Goal: Check status

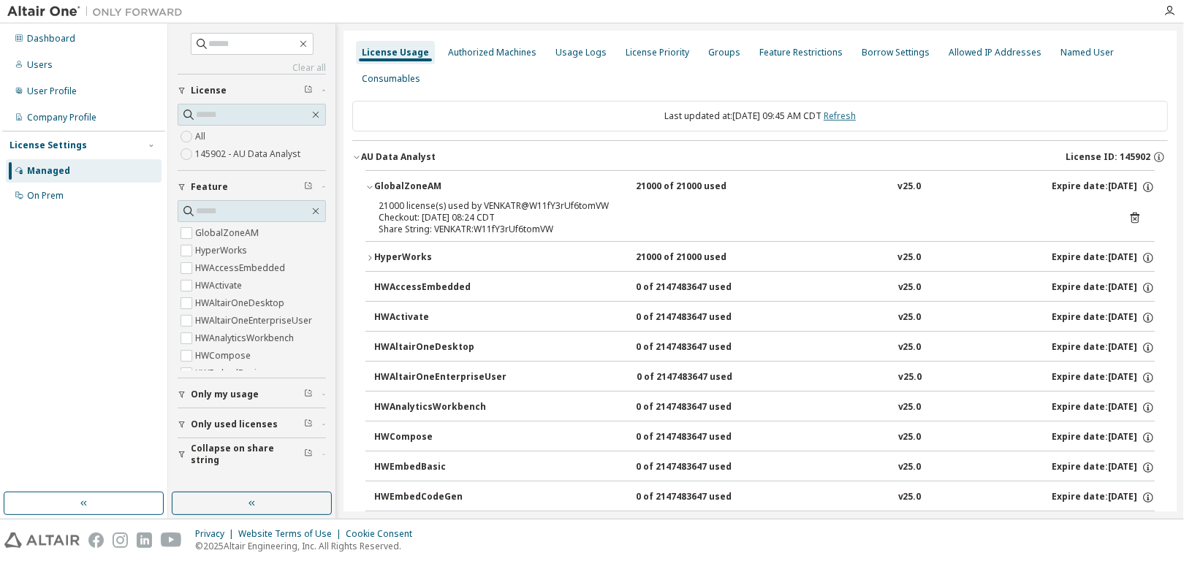
click at [855, 115] on link "Refresh" at bounding box center [839, 116] width 32 height 12
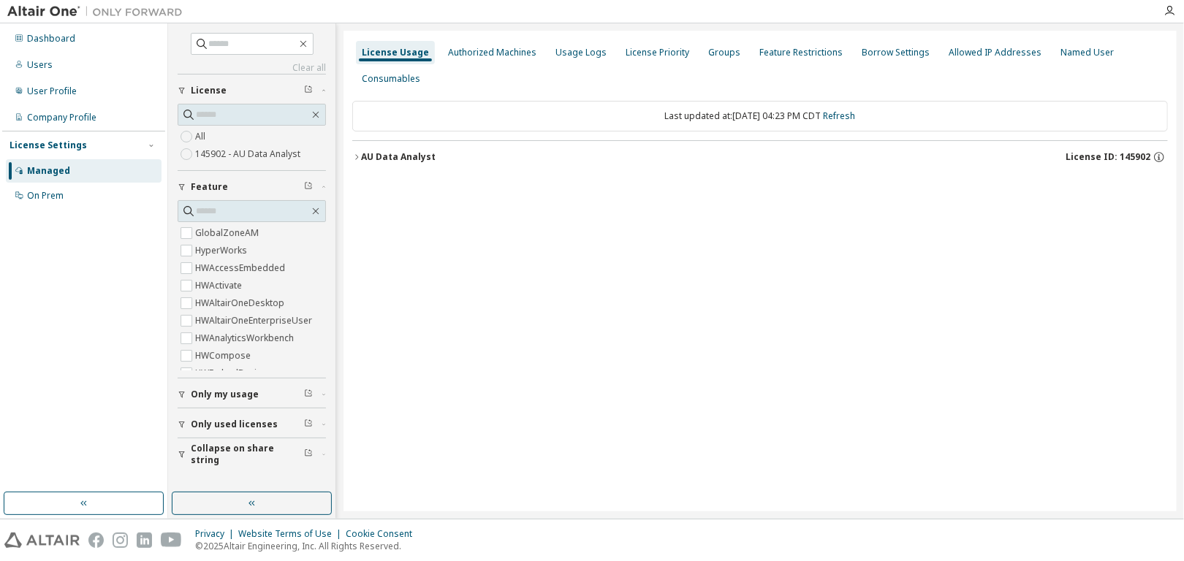
click at [357, 159] on icon "button" at bounding box center [356, 157] width 9 height 9
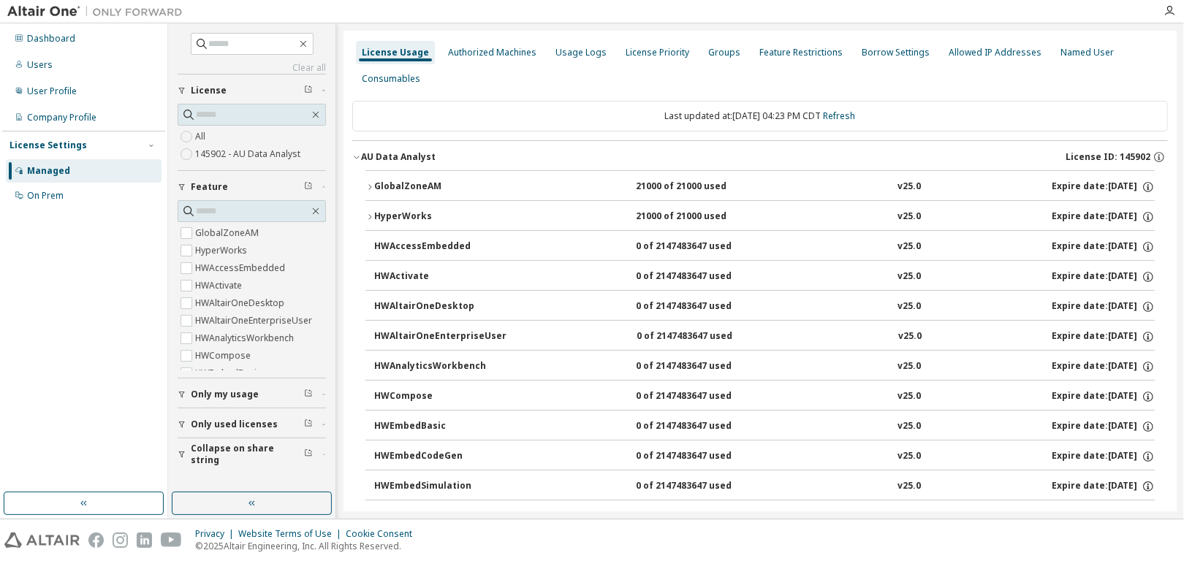
click at [368, 186] on icon "button" at bounding box center [369, 187] width 9 height 9
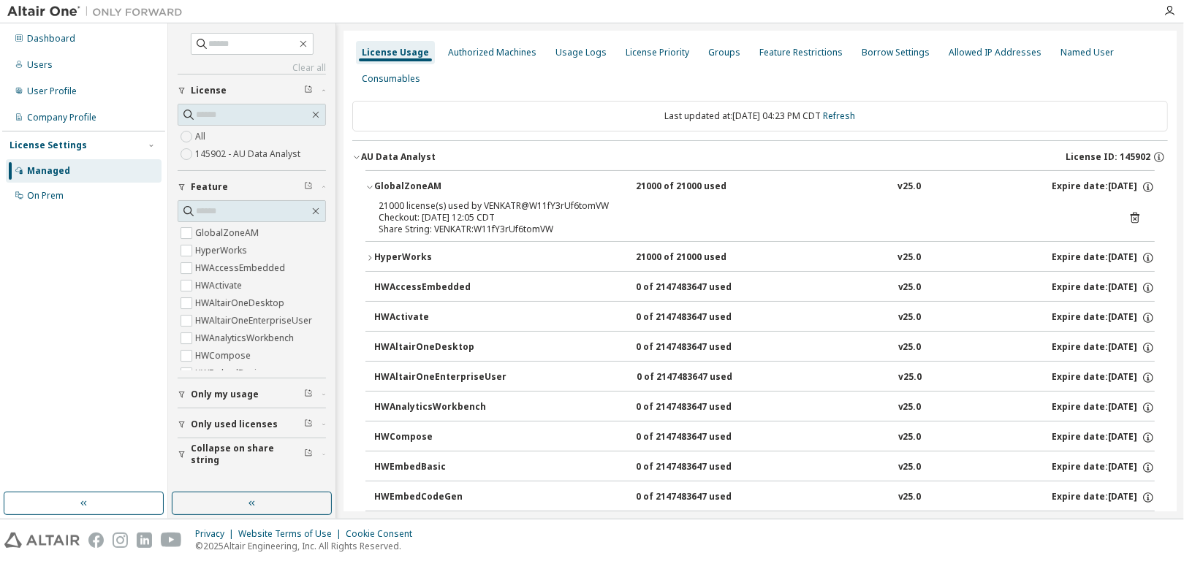
click at [368, 186] on icon "button" at bounding box center [369, 187] width 9 height 9
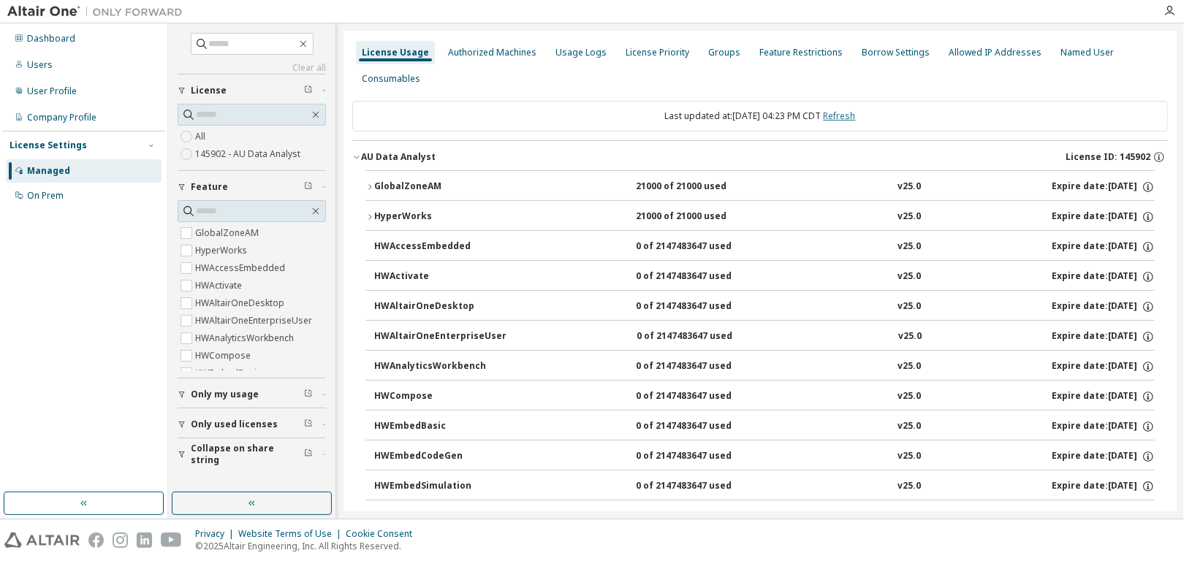
click at [856, 115] on link "Refresh" at bounding box center [839, 116] width 32 height 12
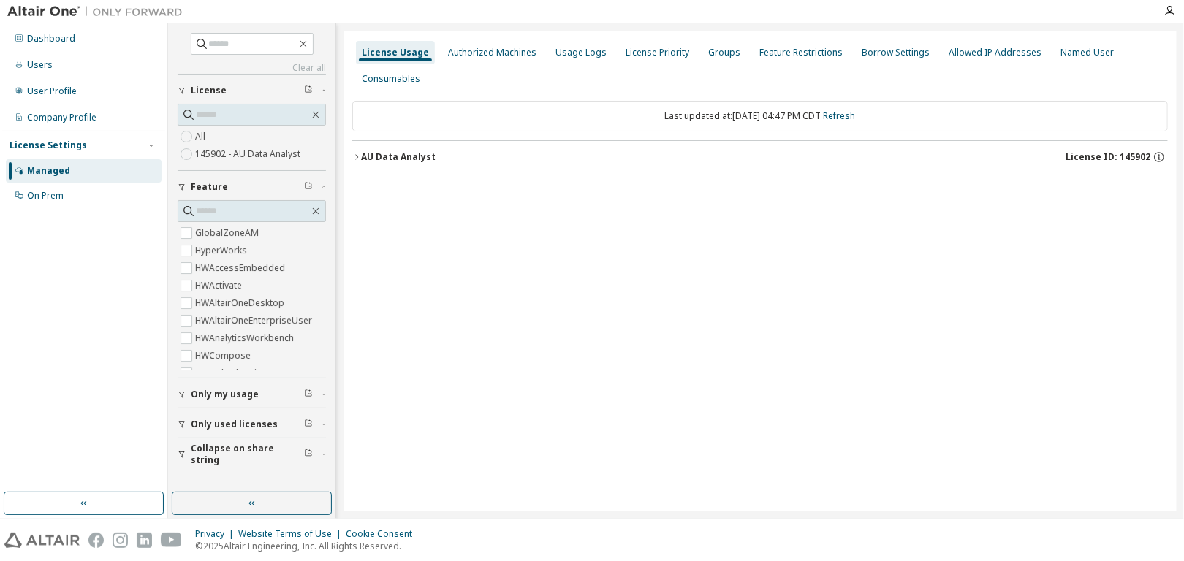
click at [357, 151] on button "AU Data Analyst License ID: 145902" at bounding box center [759, 157] width 815 height 32
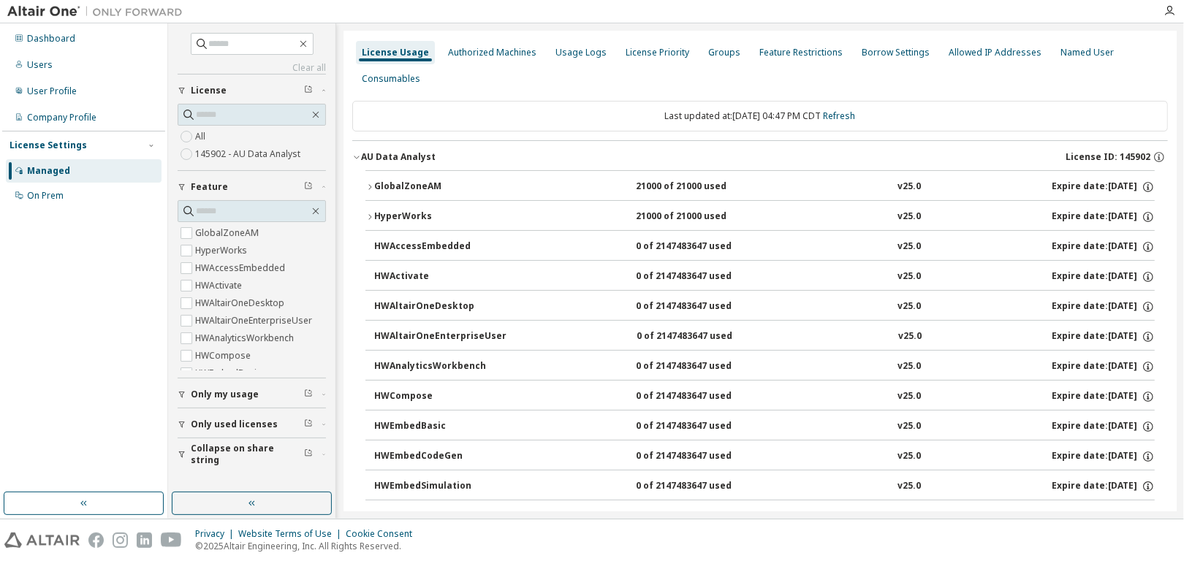
click at [370, 183] on icon "button" at bounding box center [369, 187] width 9 height 9
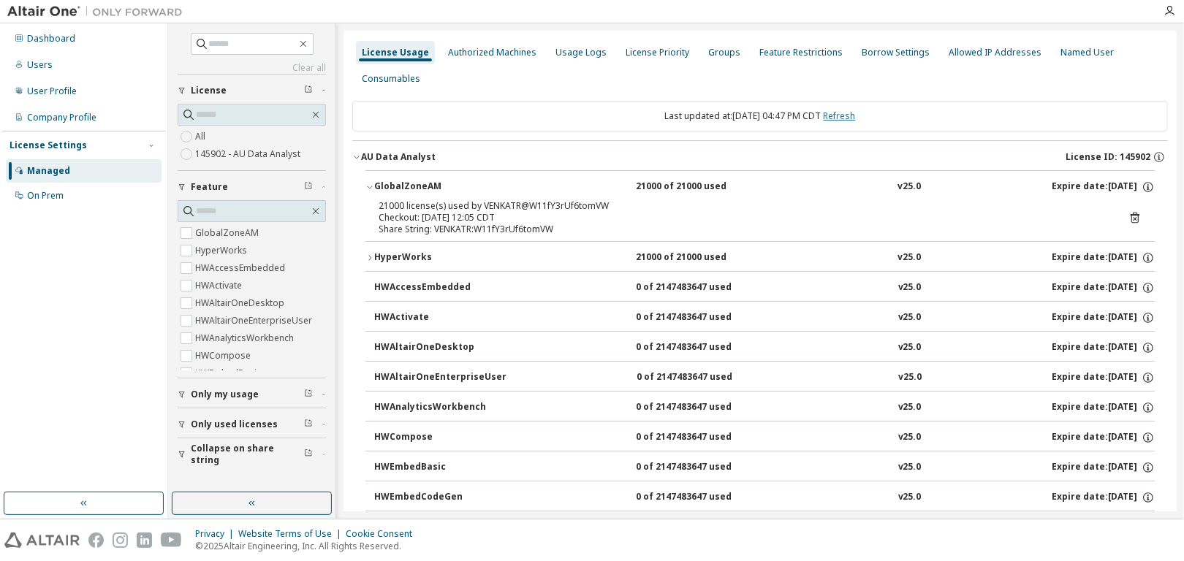
click at [856, 118] on link "Refresh" at bounding box center [839, 116] width 32 height 12
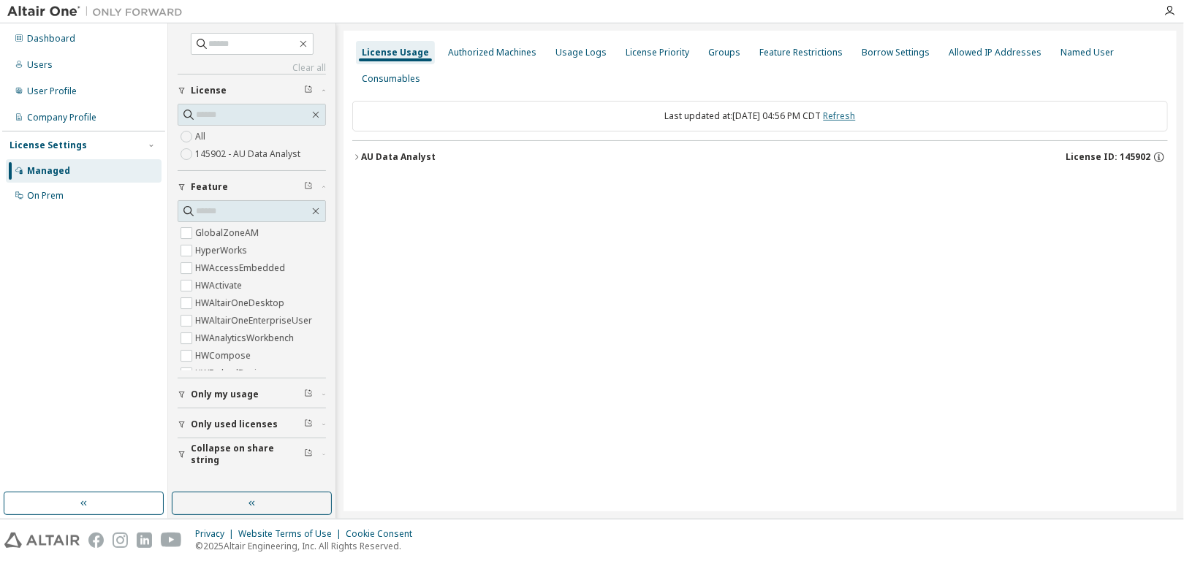
click at [856, 118] on link "Refresh" at bounding box center [839, 116] width 32 height 12
click at [354, 155] on icon "button" at bounding box center [356, 157] width 9 height 9
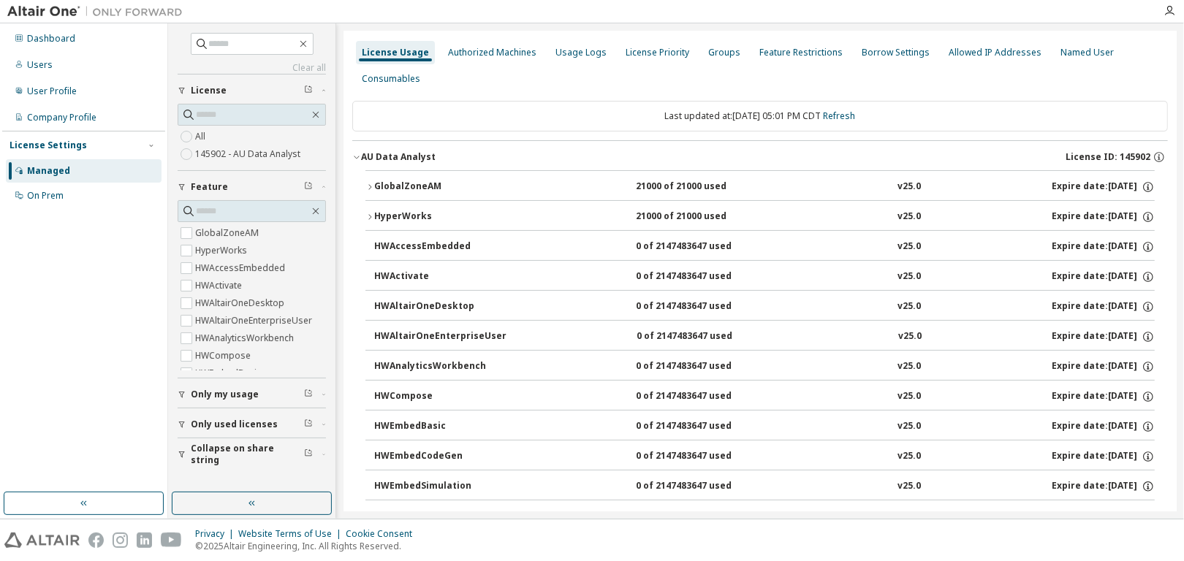
click at [369, 183] on icon "button" at bounding box center [369, 187] width 9 height 9
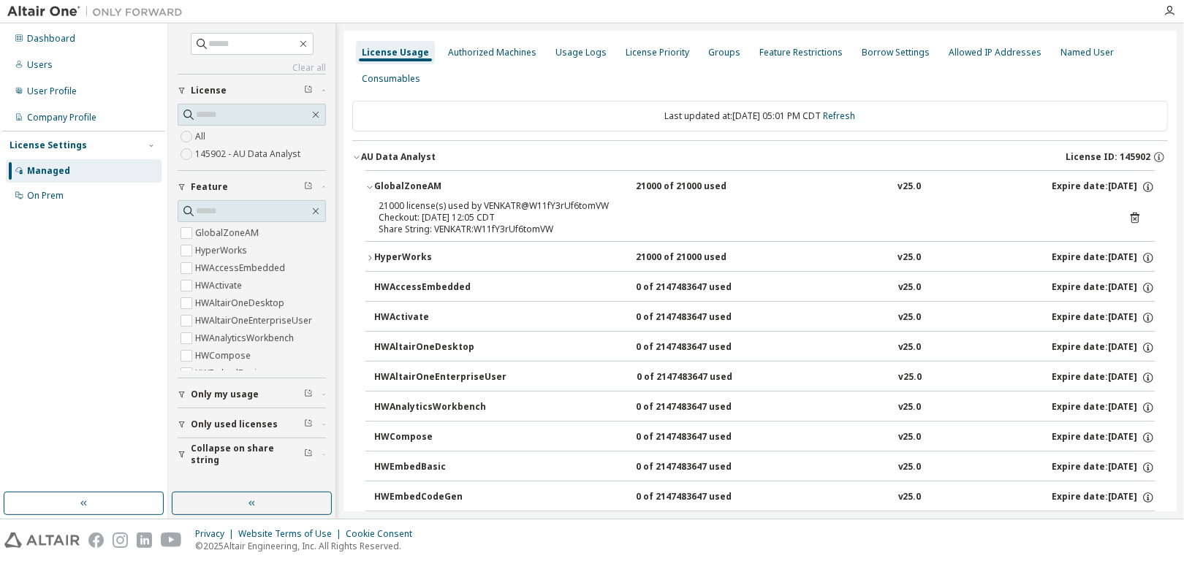
click at [368, 256] on icon "button" at bounding box center [369, 258] width 9 height 9
